Goal: Task Accomplishment & Management: Use online tool/utility

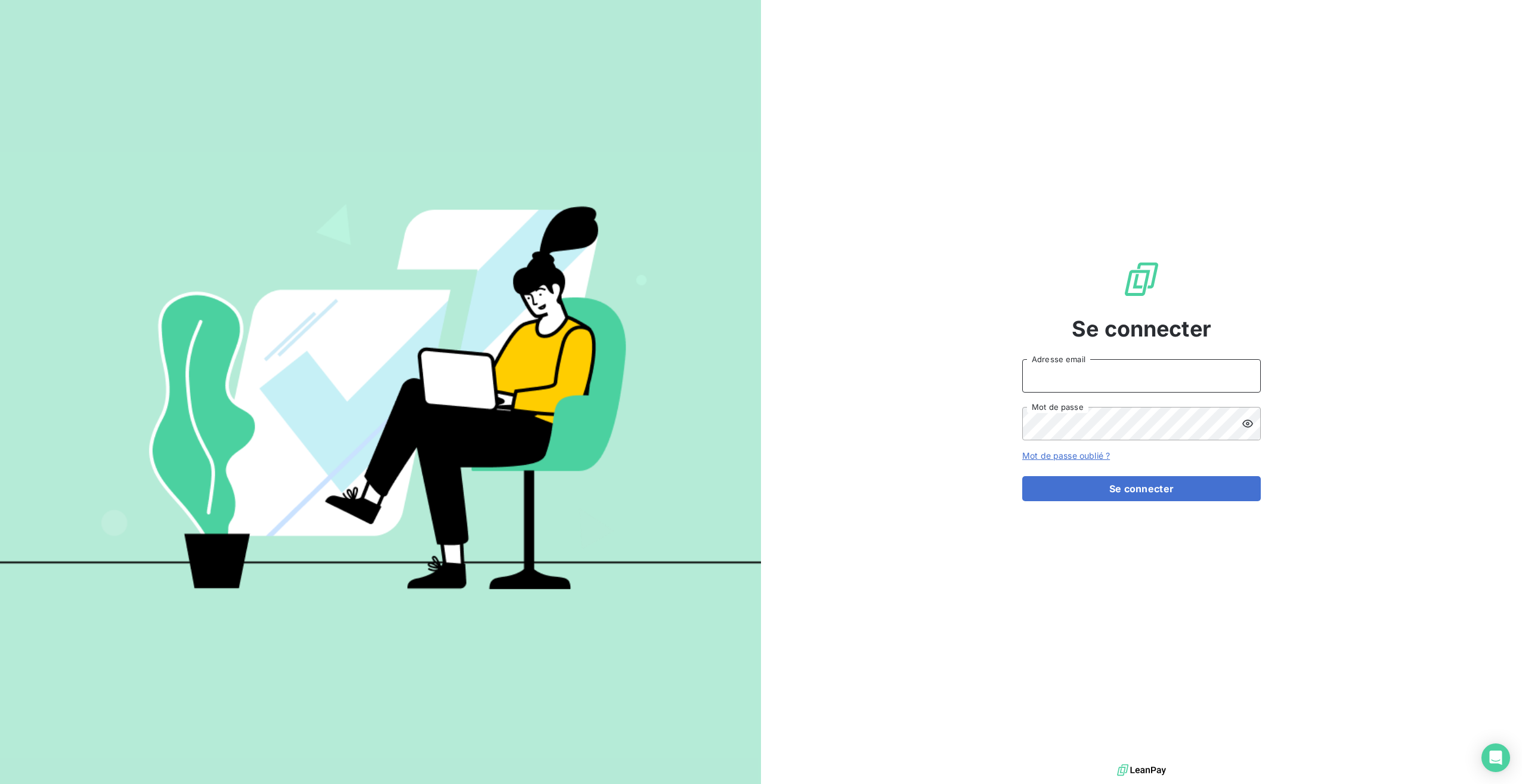
click at [1054, 377] on input "Adresse email" at bounding box center [1142, 376] width 238 height 33
type input "rdidier@antillestelephone.com"
click at [1061, 487] on button "Se connecter" at bounding box center [1142, 488] width 238 height 25
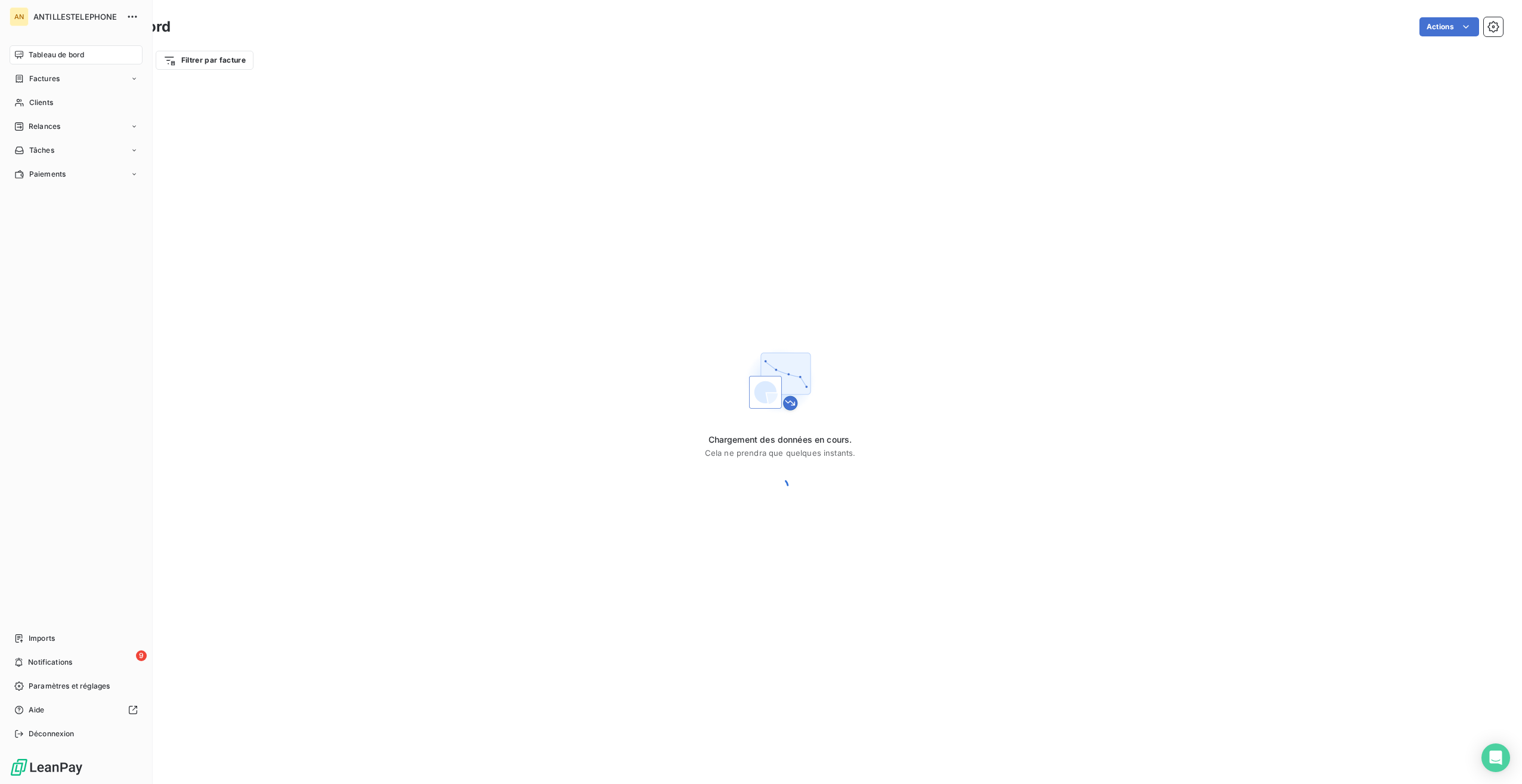
click at [42, 102] on span "Clients" at bounding box center [41, 103] width 24 height 11
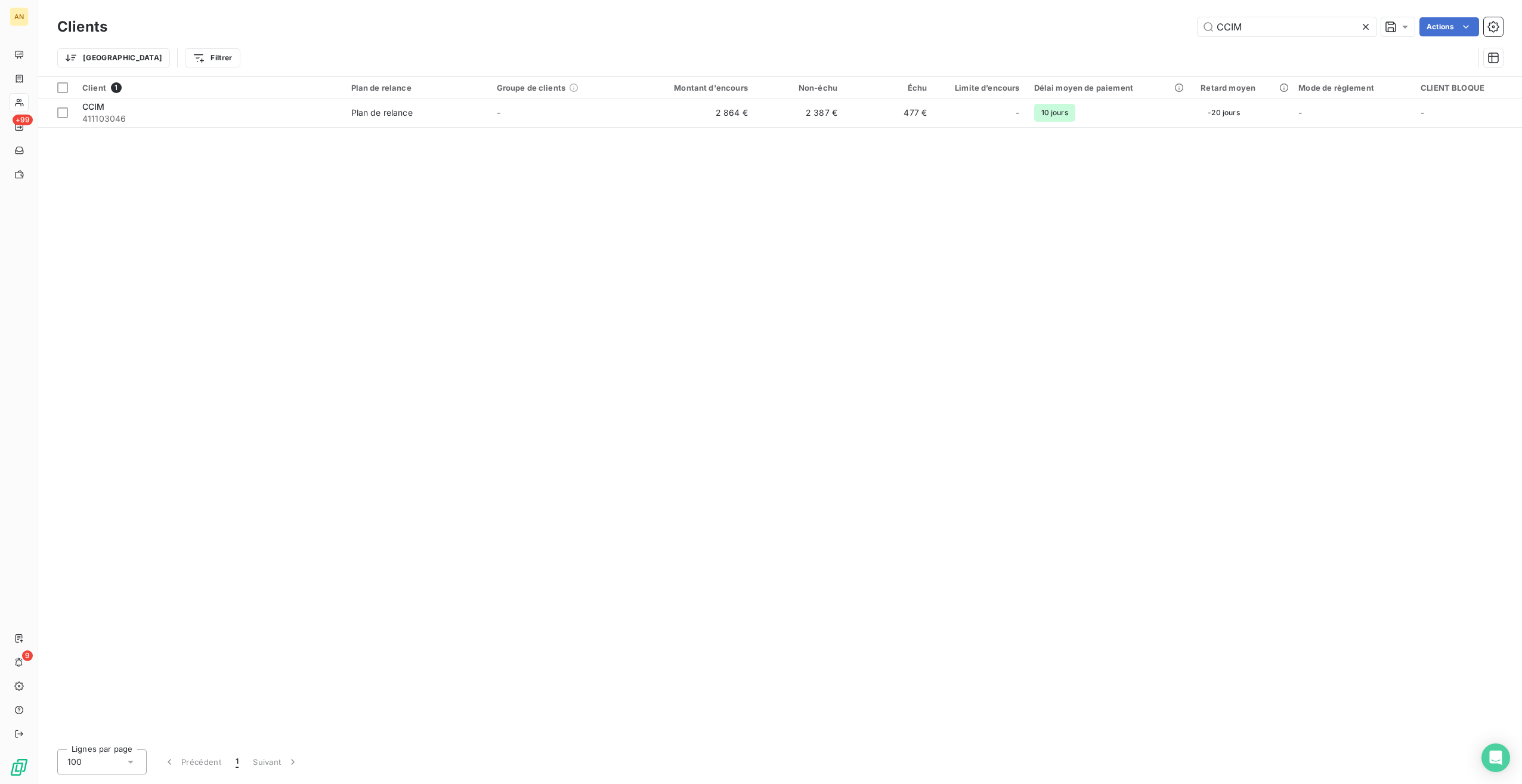
type input "CCIM"
click at [354, 114] on div "Plan de relance" at bounding box center [382, 113] width 61 height 12
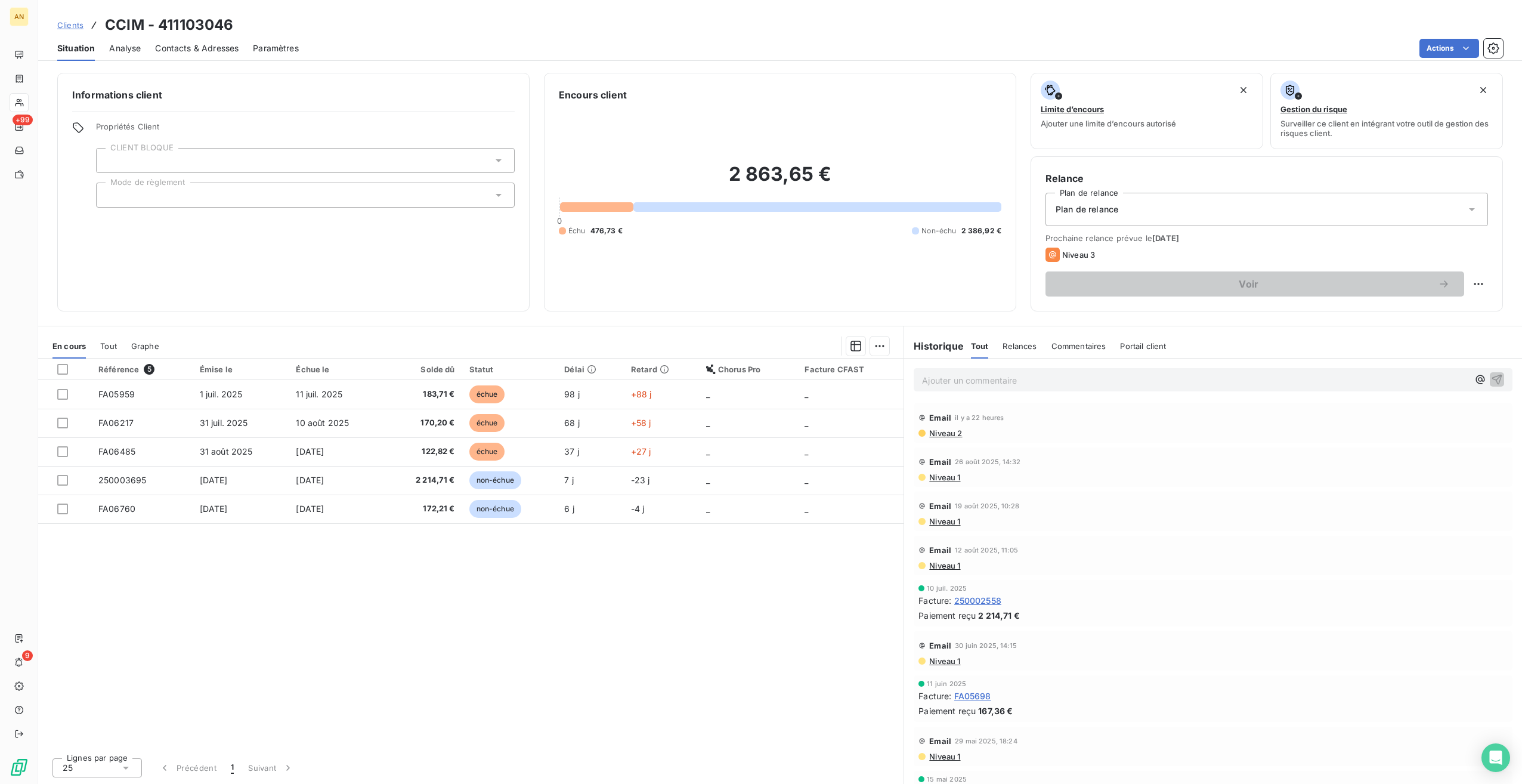
click at [200, 390] on span "1 juil. 2025" at bounding box center [221, 393] width 43 height 10
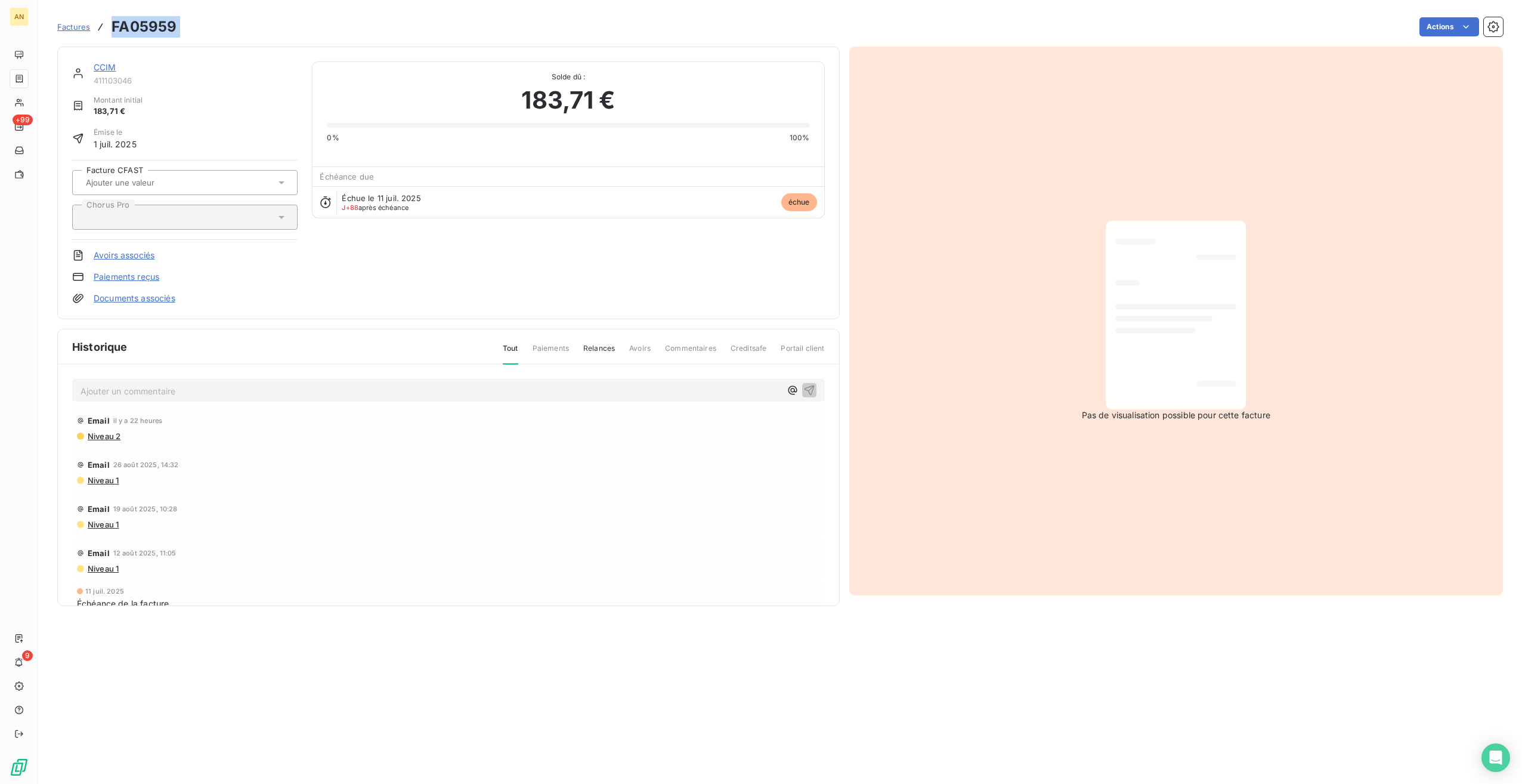
drag, startPoint x: 113, startPoint y: 27, endPoint x: 187, endPoint y: 29, distance: 74.0
click at [187, 29] on div "Factures FA05959 Actions" at bounding box center [781, 26] width 1446 height 25
drag, startPoint x: 187, startPoint y: 29, endPoint x: 150, endPoint y: 24, distance: 37.3
copy section "FA05959 Actions"
click at [99, 432] on span "Niveau 2" at bounding box center [103, 436] width 34 height 9
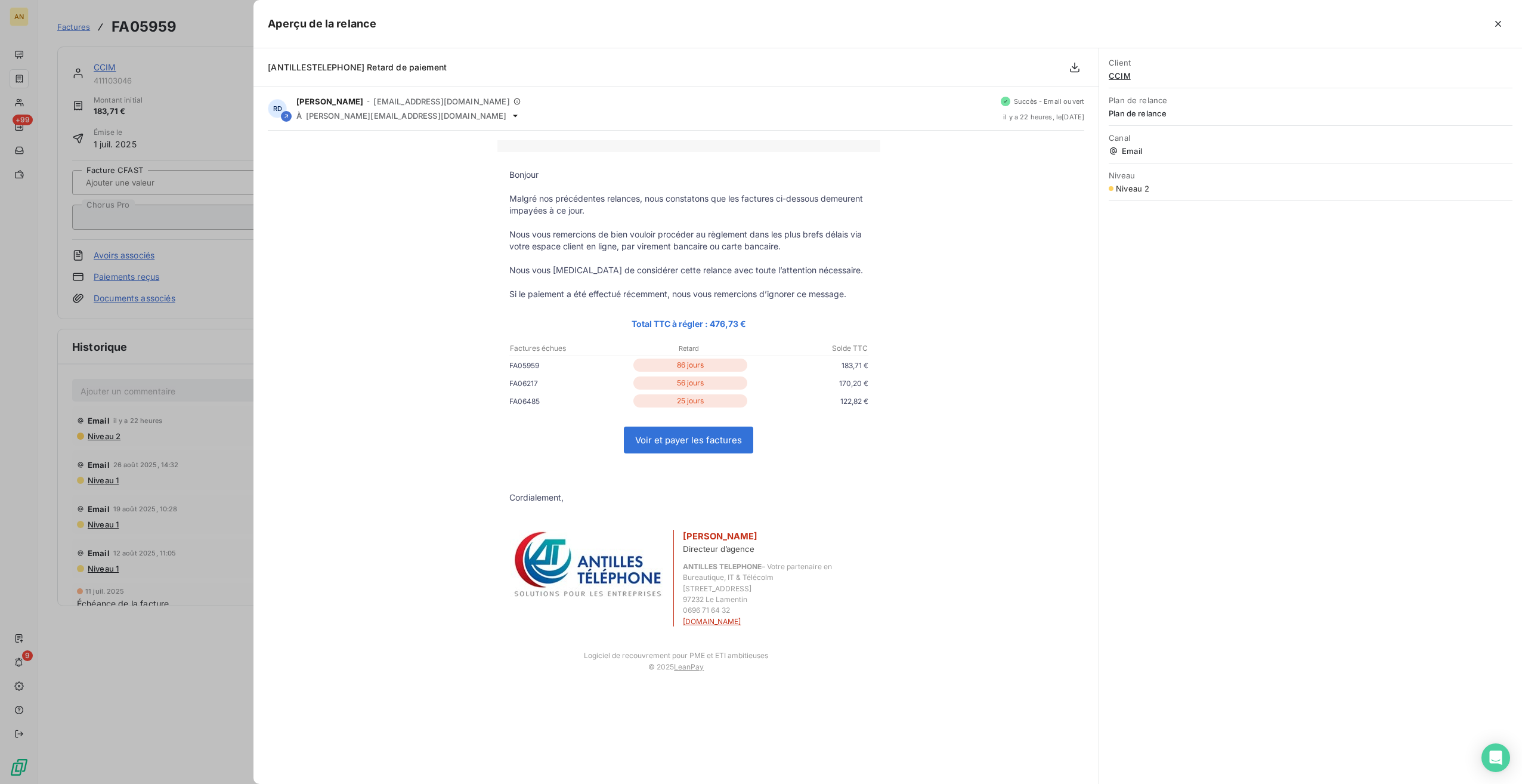
click at [1502, 20] on icon "button" at bounding box center [1498, 23] width 12 height 12
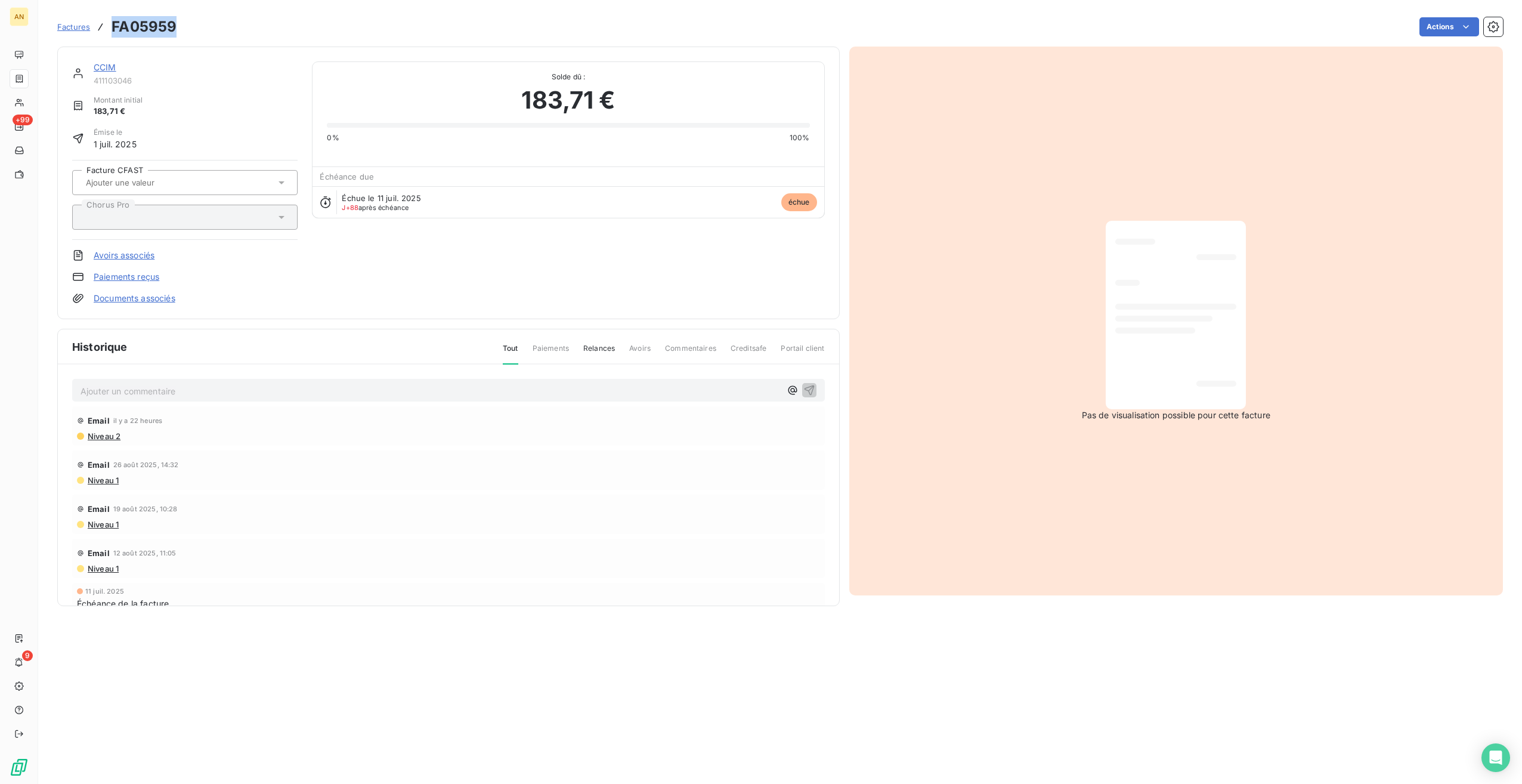
drag, startPoint x: 113, startPoint y: 24, endPoint x: 172, endPoint y: 25, distance: 59.0
click at [172, 25] on h3 "FA05959" at bounding box center [144, 26] width 65 height 21
drag, startPoint x: 172, startPoint y: 25, endPoint x: 167, endPoint y: 27, distance: 5.4
copy h3 "FA05959"
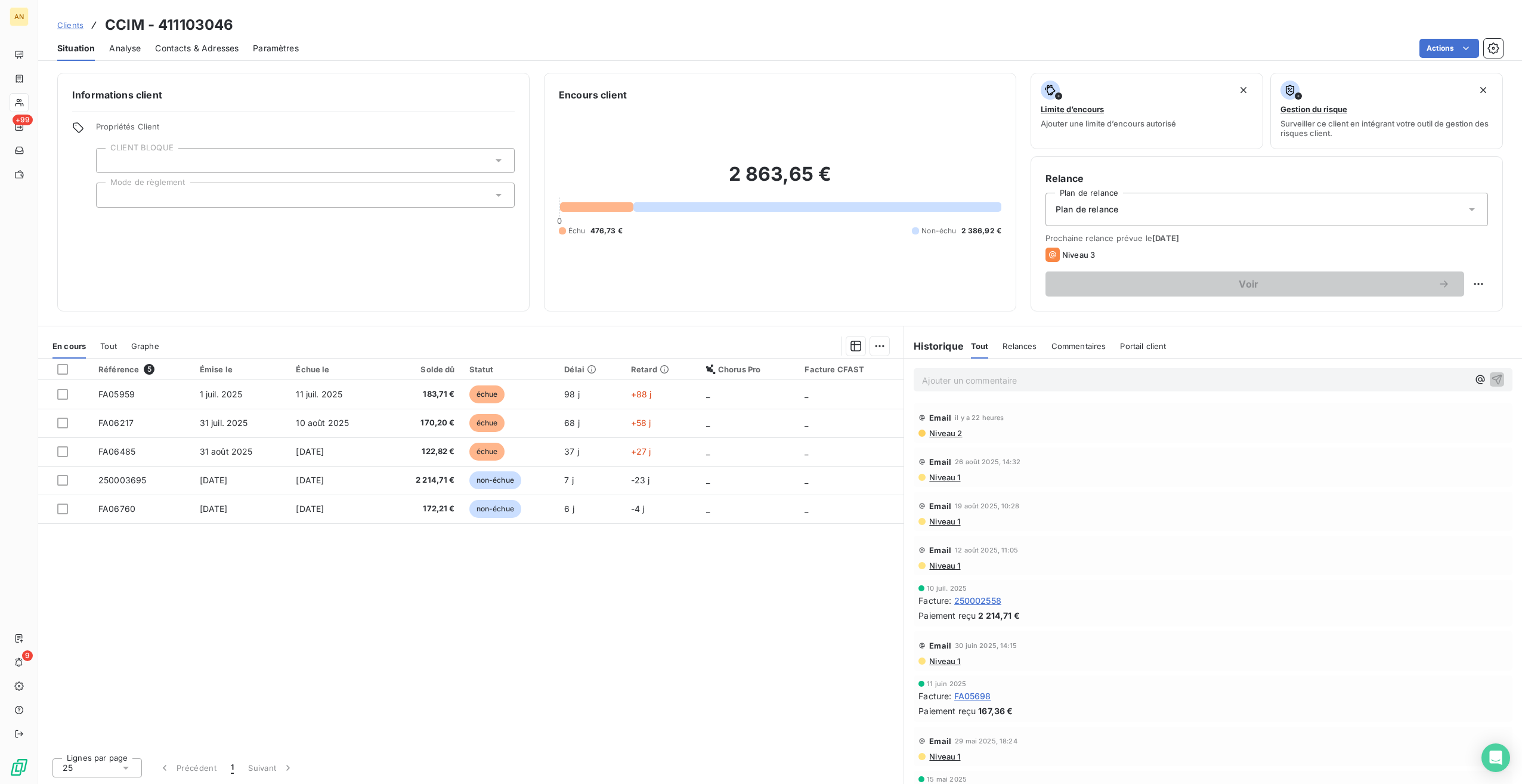
click at [113, 424] on span "FA06217" at bounding box center [116, 422] width 35 height 10
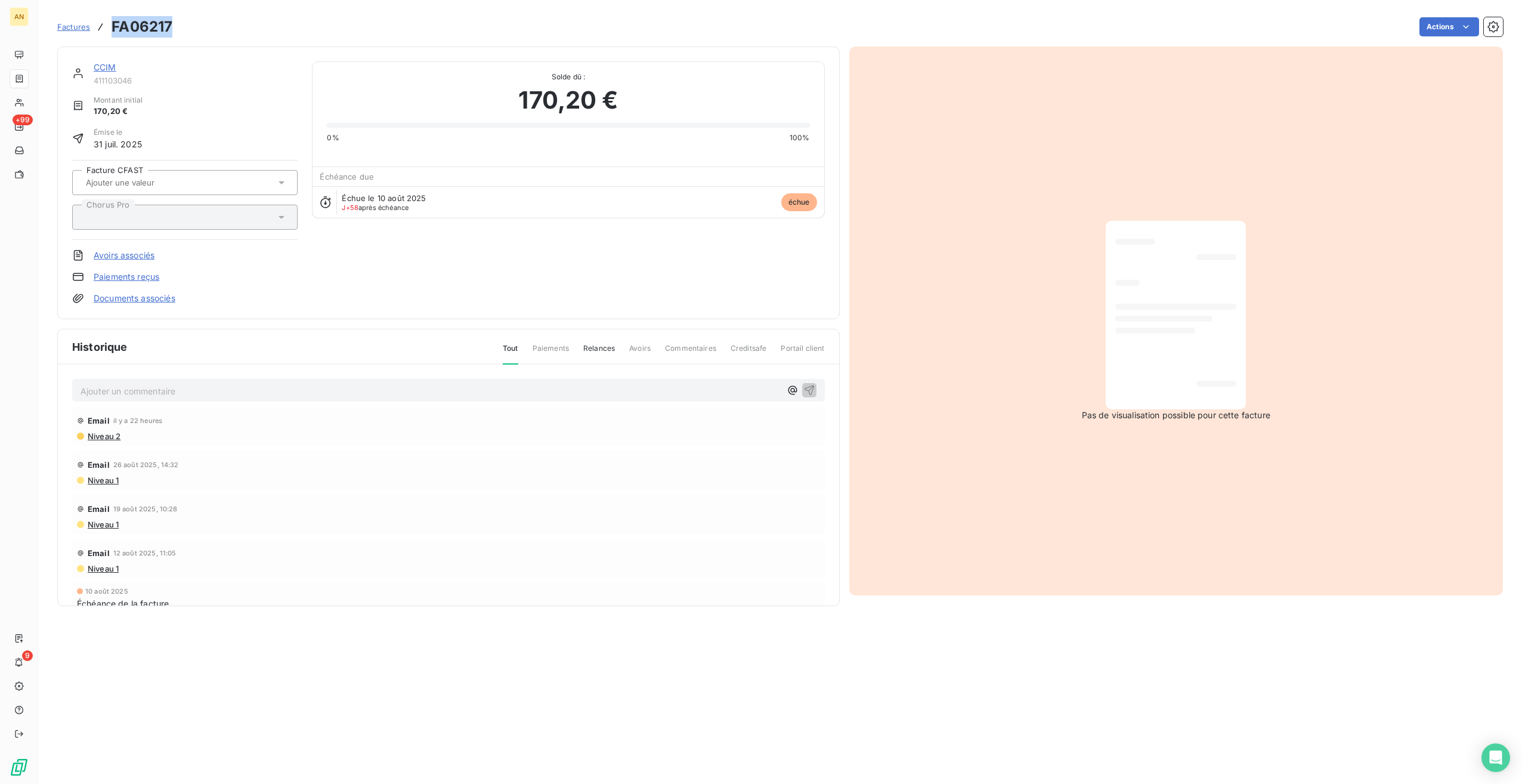
drag, startPoint x: 108, startPoint y: 20, endPoint x: 178, endPoint y: 26, distance: 70.3
click at [178, 26] on div "Factures FA06217 Actions" at bounding box center [781, 26] width 1446 height 25
drag, startPoint x: 178, startPoint y: 26, endPoint x: 145, endPoint y: 30, distance: 33.2
copy h3 "FA06217"
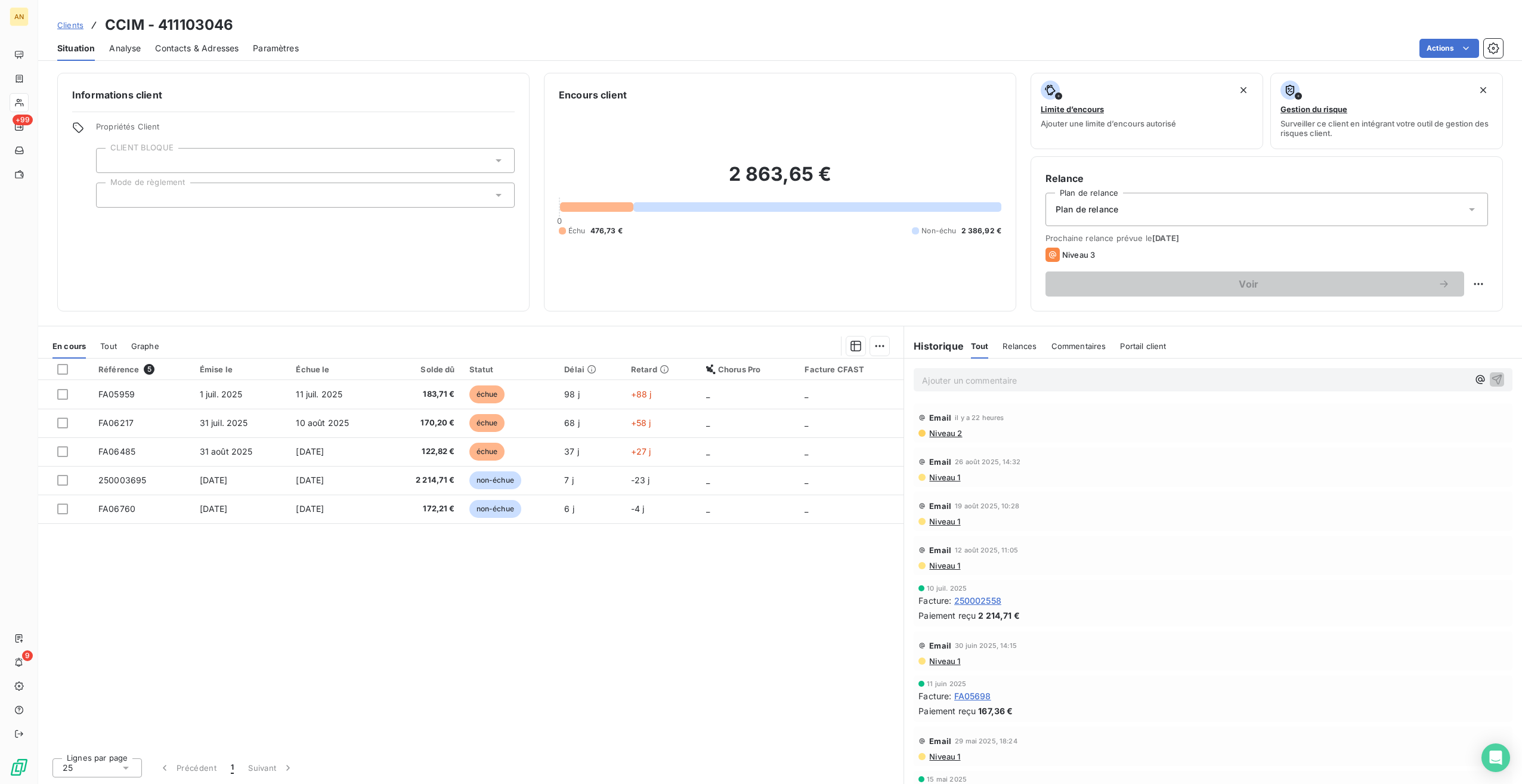
click at [229, 448] on span "31 août 2025" at bounding box center [226, 451] width 53 height 10
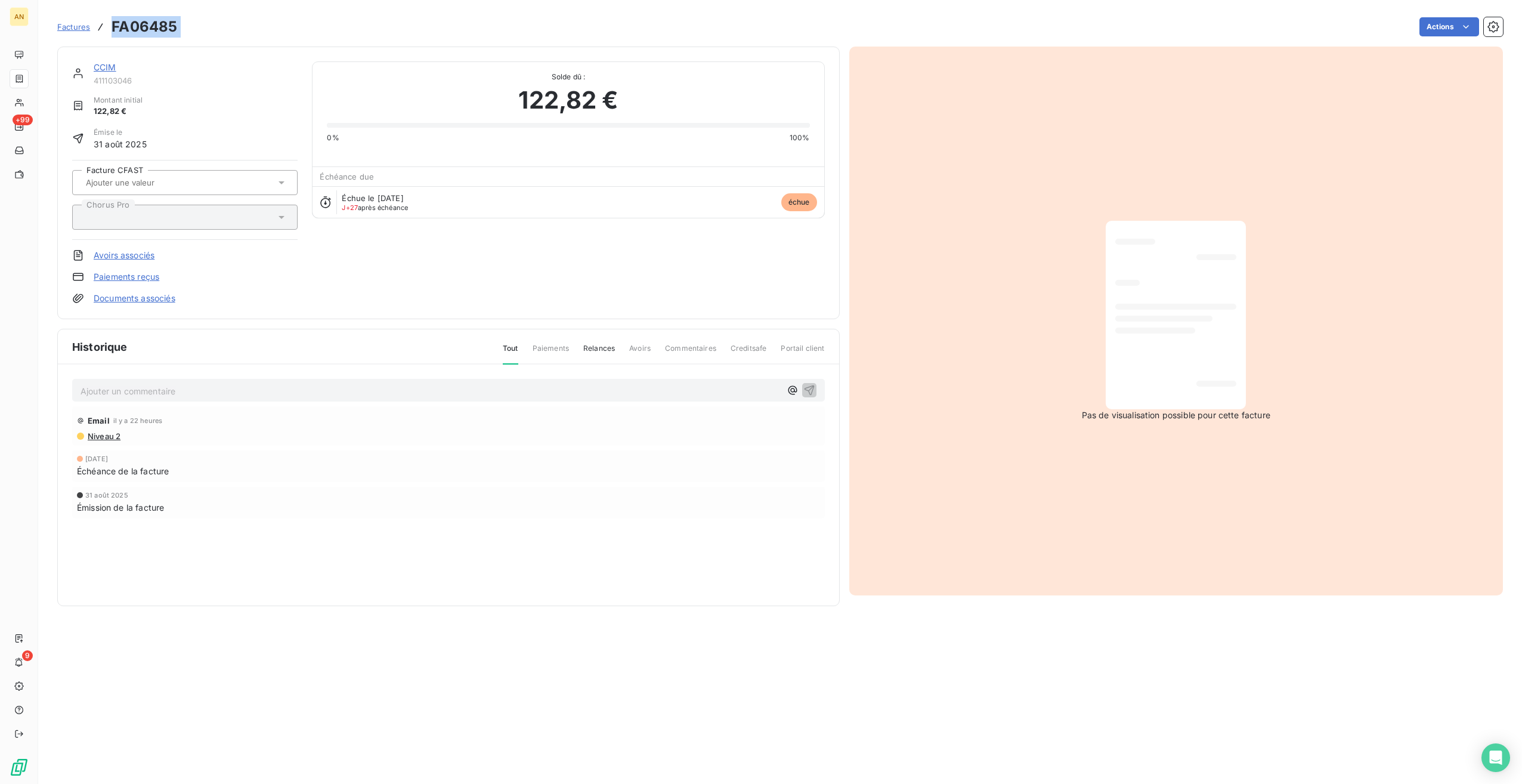
drag, startPoint x: 113, startPoint y: 27, endPoint x: 209, endPoint y: 20, distance: 96.3
click at [209, 20] on div "Factures FA06485 Actions" at bounding box center [781, 26] width 1446 height 25
drag, startPoint x: 209, startPoint y: 20, endPoint x: 151, endPoint y: 27, distance: 58.4
copy section "FA06485 Actions"
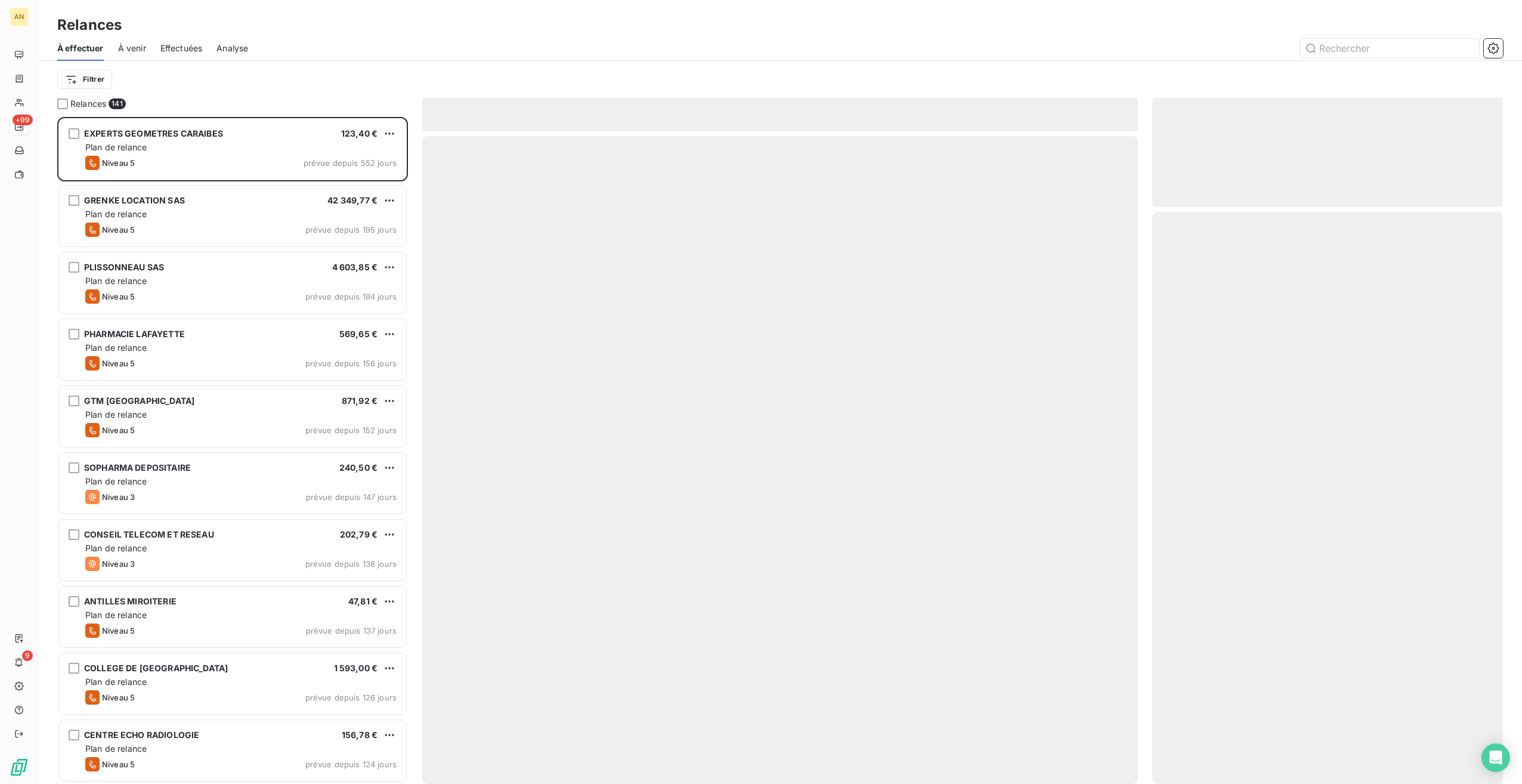
scroll to position [658, 341]
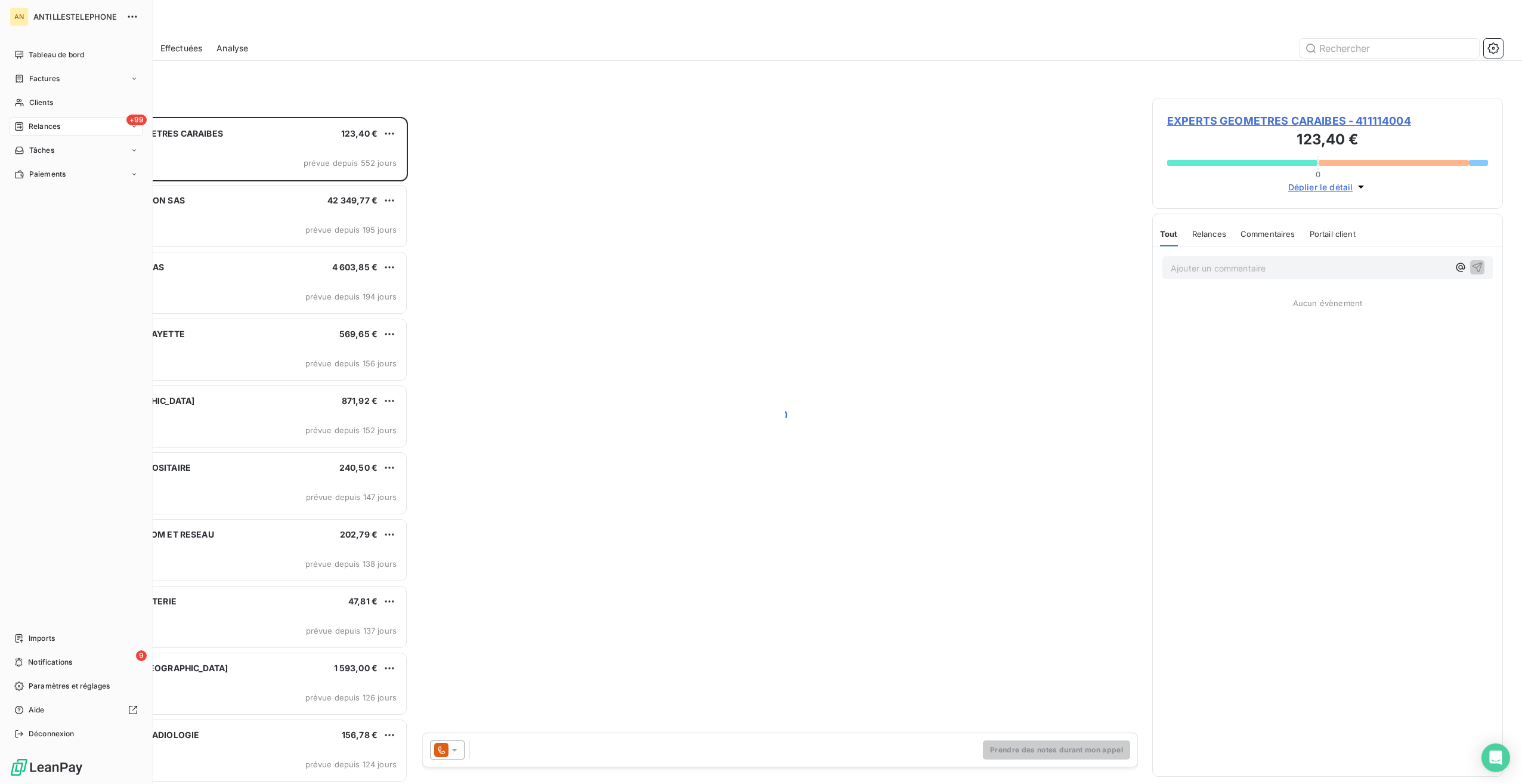
drag, startPoint x: 26, startPoint y: 103, endPoint x: 49, endPoint y: 101, distance: 23.1
click at [26, 103] on div "Clients" at bounding box center [75, 102] width 133 height 20
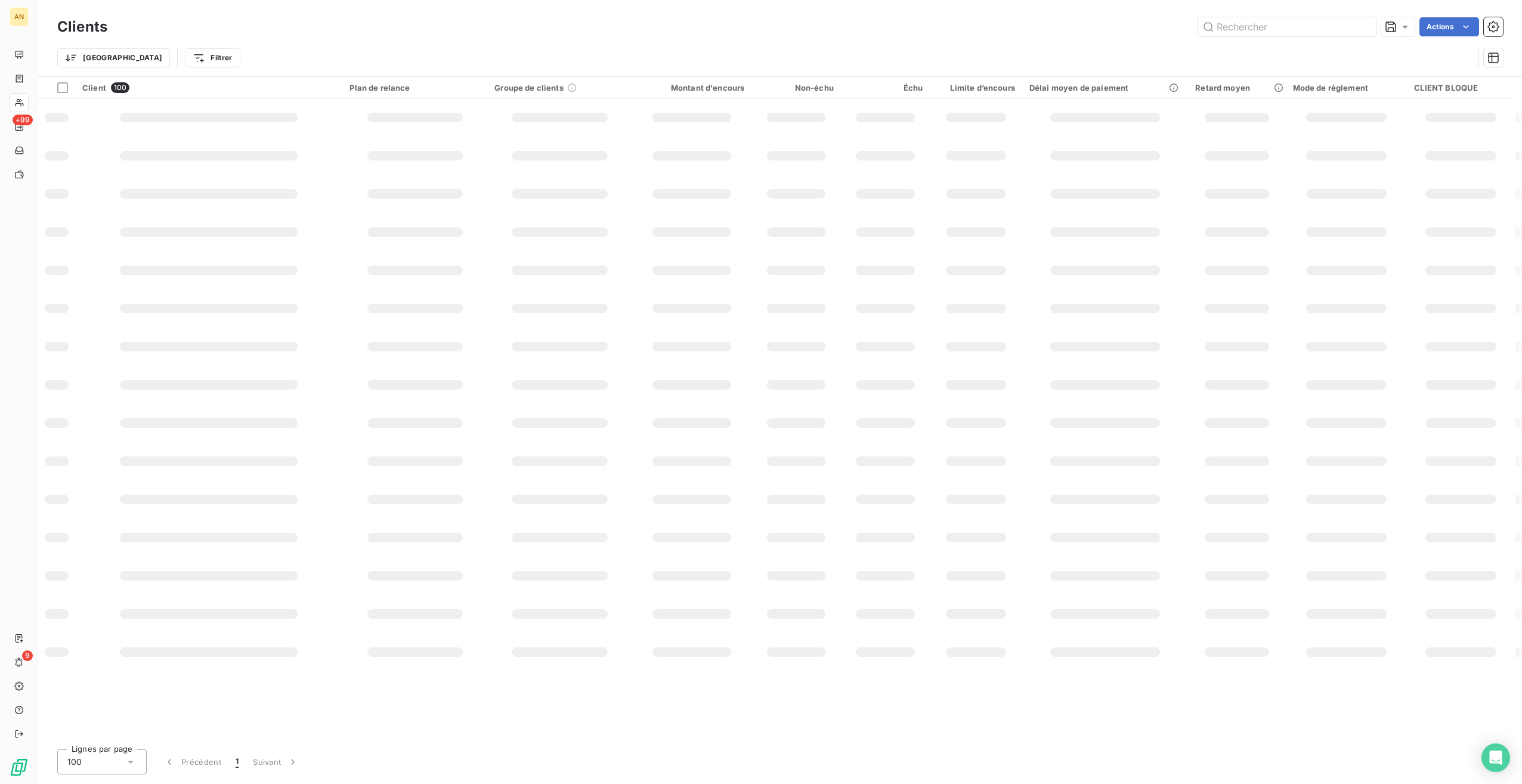
click at [1265, 28] on input "text" at bounding box center [1288, 27] width 179 height 20
type input "ccim"
click at [749, 106] on td "2 864 €" at bounding box center [695, 113] width 120 height 29
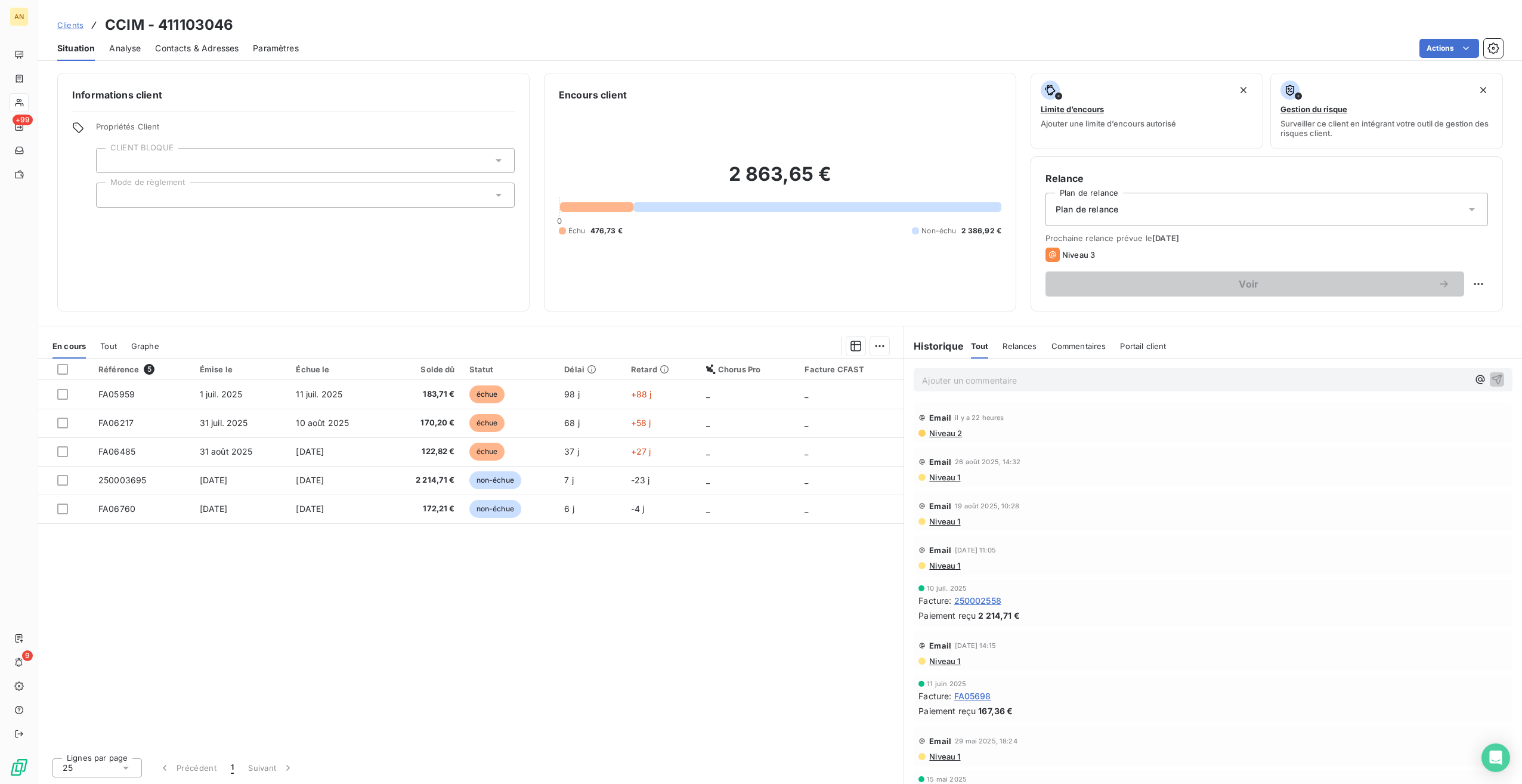
click at [214, 420] on span "31 juil. 2025" at bounding box center [224, 422] width 48 height 10
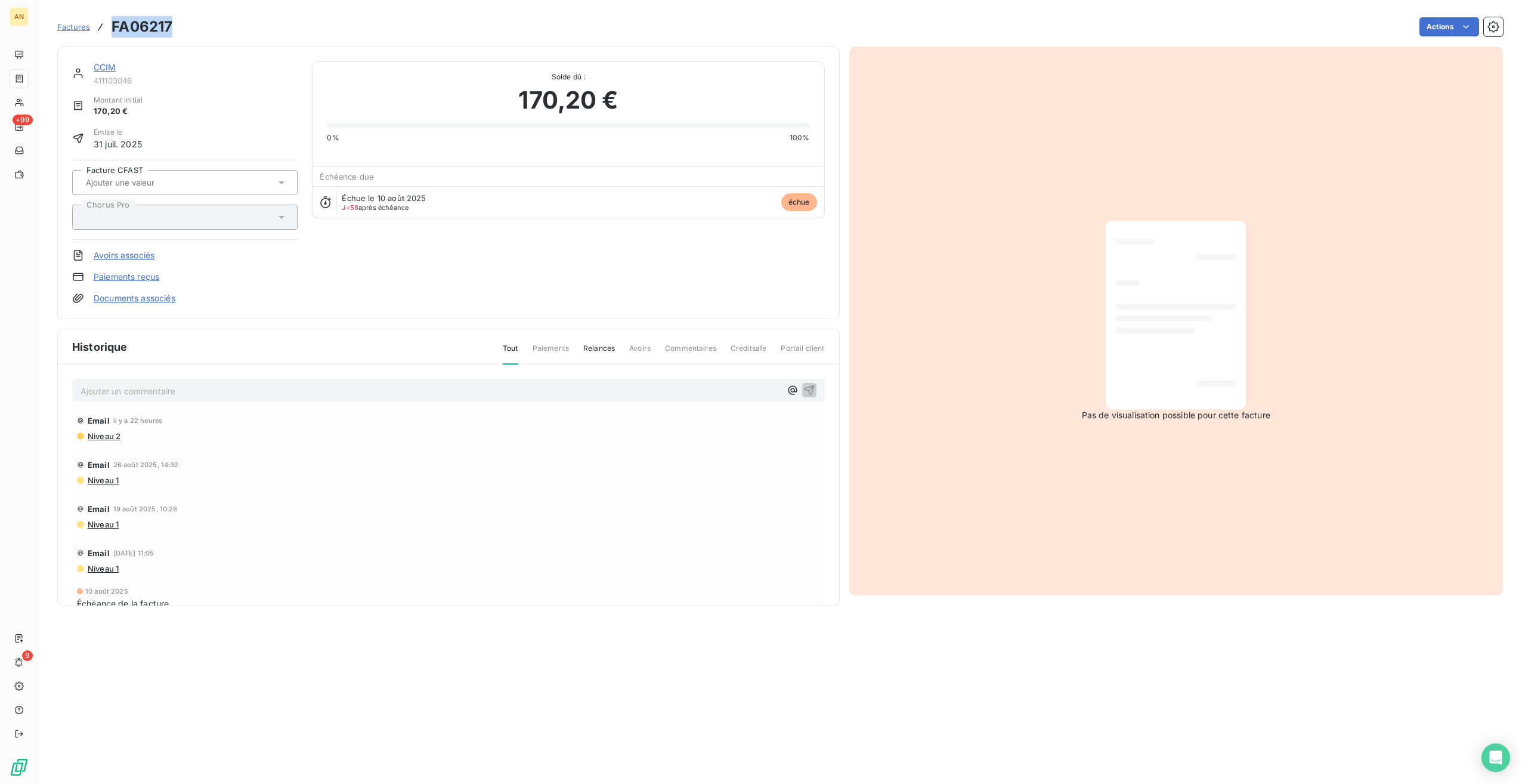
drag, startPoint x: 113, startPoint y: 26, endPoint x: 174, endPoint y: 27, distance: 61.0
click at [174, 27] on div "Factures FA06217 Actions" at bounding box center [781, 26] width 1446 height 25
copy h3 "FA06217"
click at [111, 62] on link "CCIM" at bounding box center [105, 67] width 22 height 10
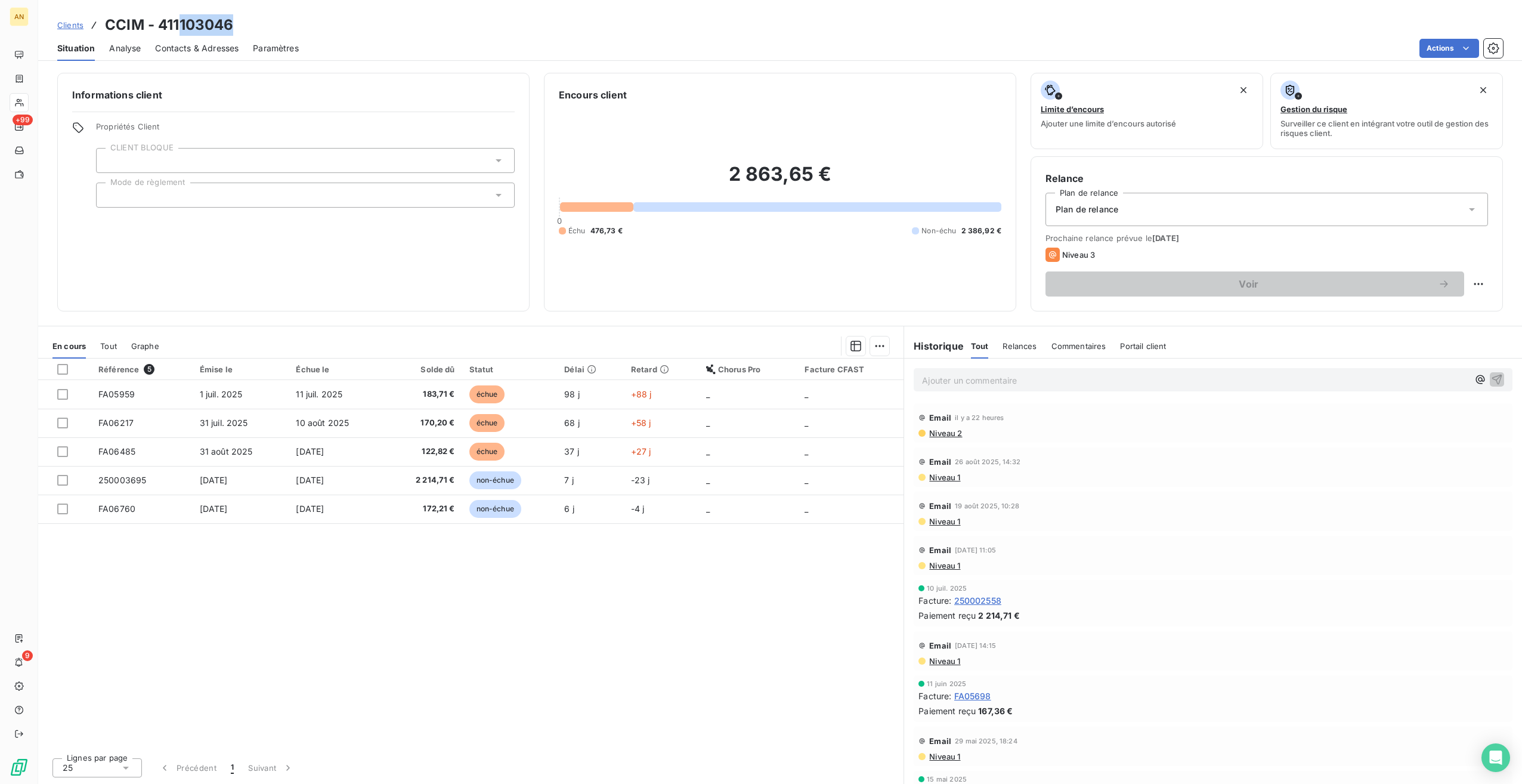
drag, startPoint x: 180, startPoint y: 26, endPoint x: 267, endPoint y: 24, distance: 87.0
click at [267, 24] on div "Clients CCIM - 411103046" at bounding box center [780, 24] width 1484 height 21
copy h3 "103046"
click at [274, 475] on td "[DATE]" at bounding box center [241, 480] width 97 height 29
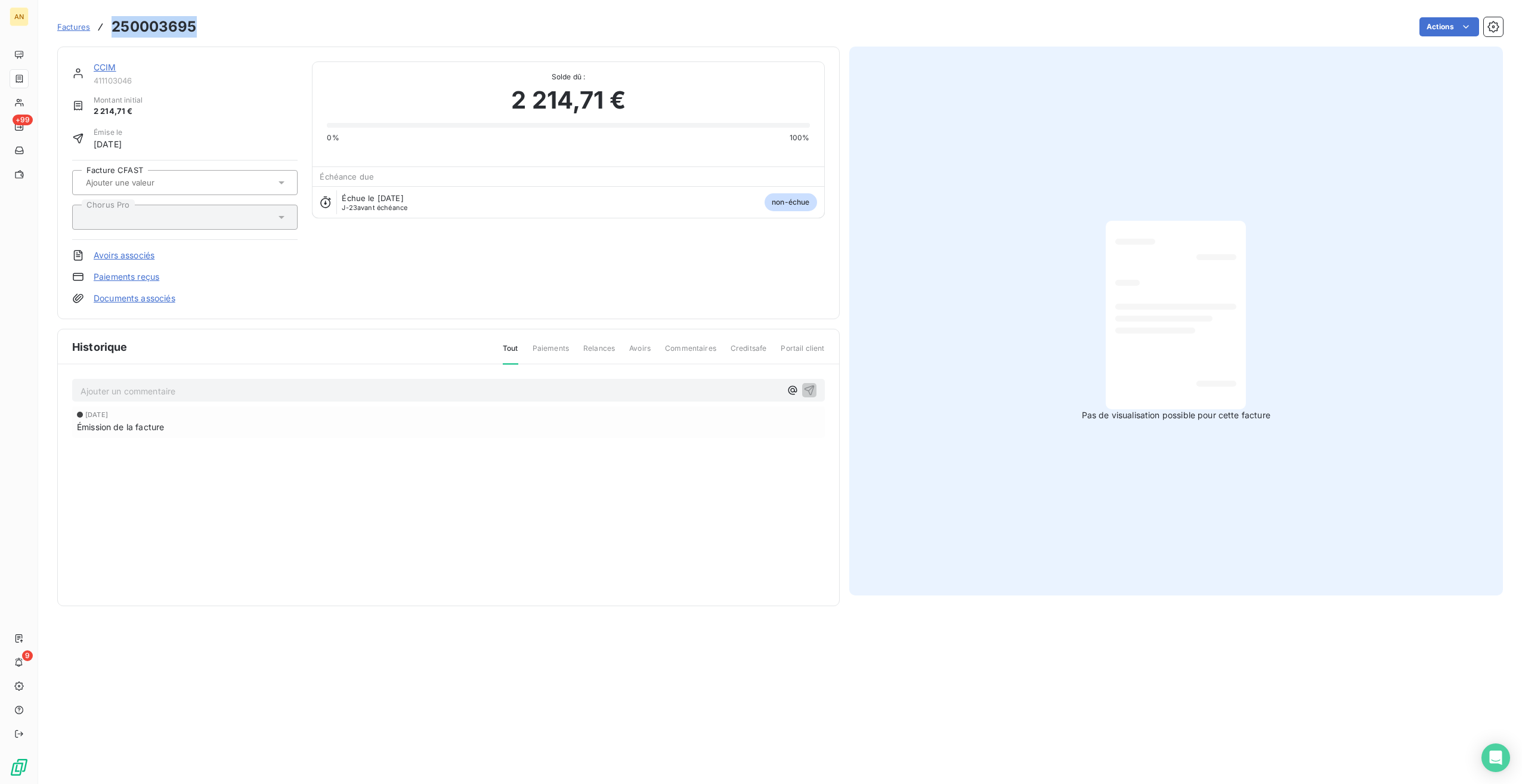
drag, startPoint x: 109, startPoint y: 29, endPoint x: 200, endPoint y: 27, distance: 91.0
click at [200, 27] on div "Factures 250003695 Actions" at bounding box center [781, 26] width 1446 height 25
drag, startPoint x: 200, startPoint y: 27, endPoint x: 179, endPoint y: 24, distance: 21.2
copy h3 "250003695"
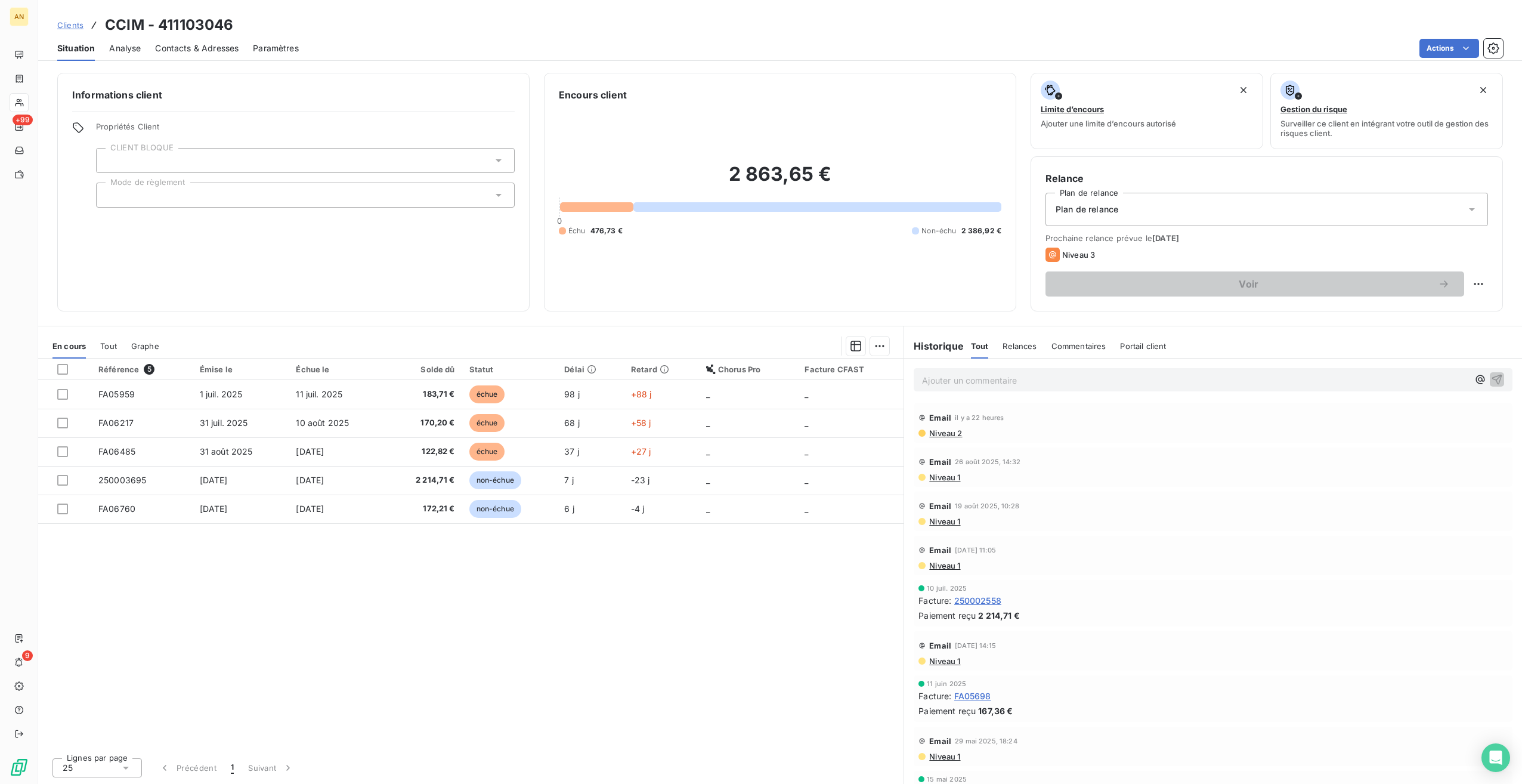
click at [202, 504] on span "[DATE]" at bounding box center [214, 508] width 28 height 10
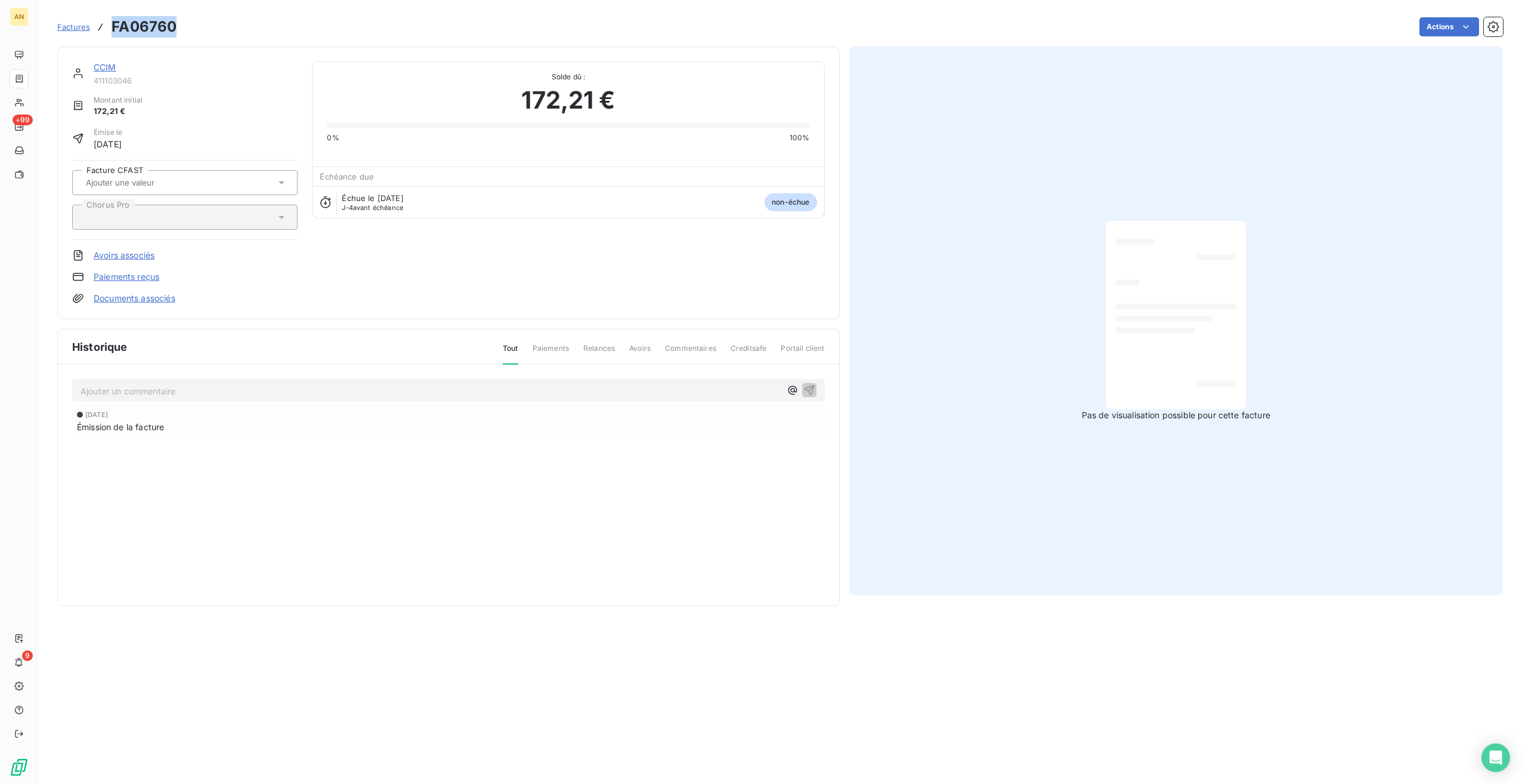
drag, startPoint x: 112, startPoint y: 29, endPoint x: 180, endPoint y: 29, distance: 68.0
click at [180, 29] on div "Factures FA06760 Actions" at bounding box center [781, 26] width 1446 height 25
copy h3 "FA06760"
